Goal: Entertainment & Leisure: Consume media (video, audio)

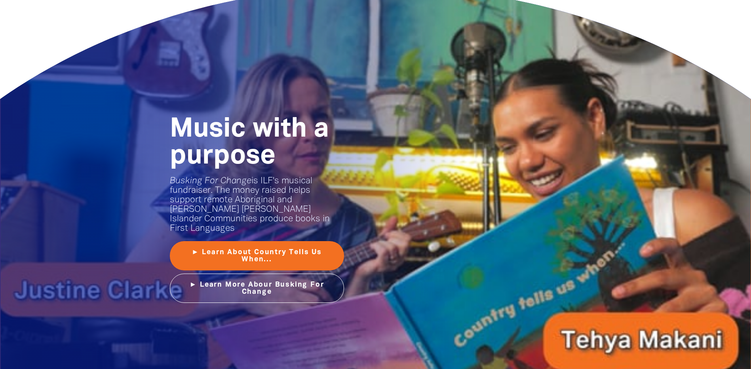
scroll to position [858, 0]
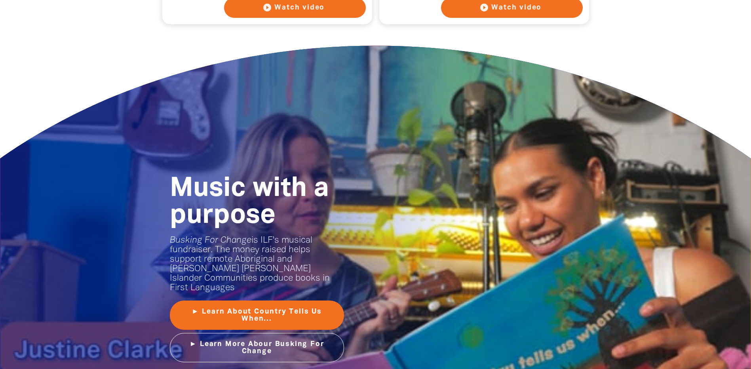
click at [447, 234] on div "Music with a purpose﻿ Busking For Change is ILF's musical fundraiser. The money…" at bounding box center [375, 269] width 475 height 440
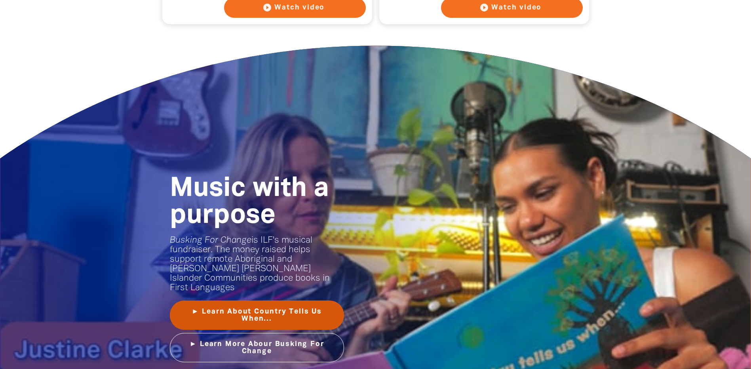
click at [247, 306] on link "► Learn About Country Tells Us When..." at bounding box center [257, 315] width 174 height 29
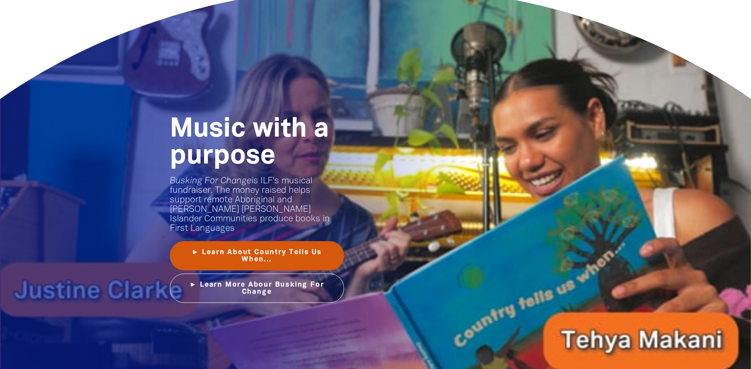
scroll to position [923, 0]
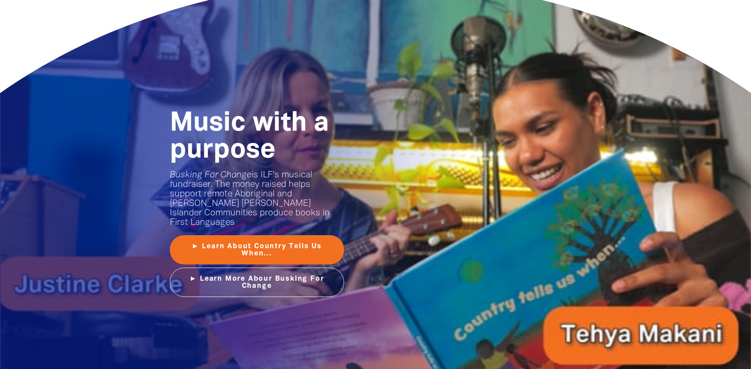
click at [600, 286] on div "Music with a purpose﻿ Busking For Change is ILF's musical fundraiser. The money…" at bounding box center [375, 203] width 475 height 440
click at [438, 238] on div "Music with a purpose﻿ Busking For Change is ILF's musical fundraiser. The money…" at bounding box center [375, 203] width 475 height 440
